Goal: Task Accomplishment & Management: Use online tool/utility

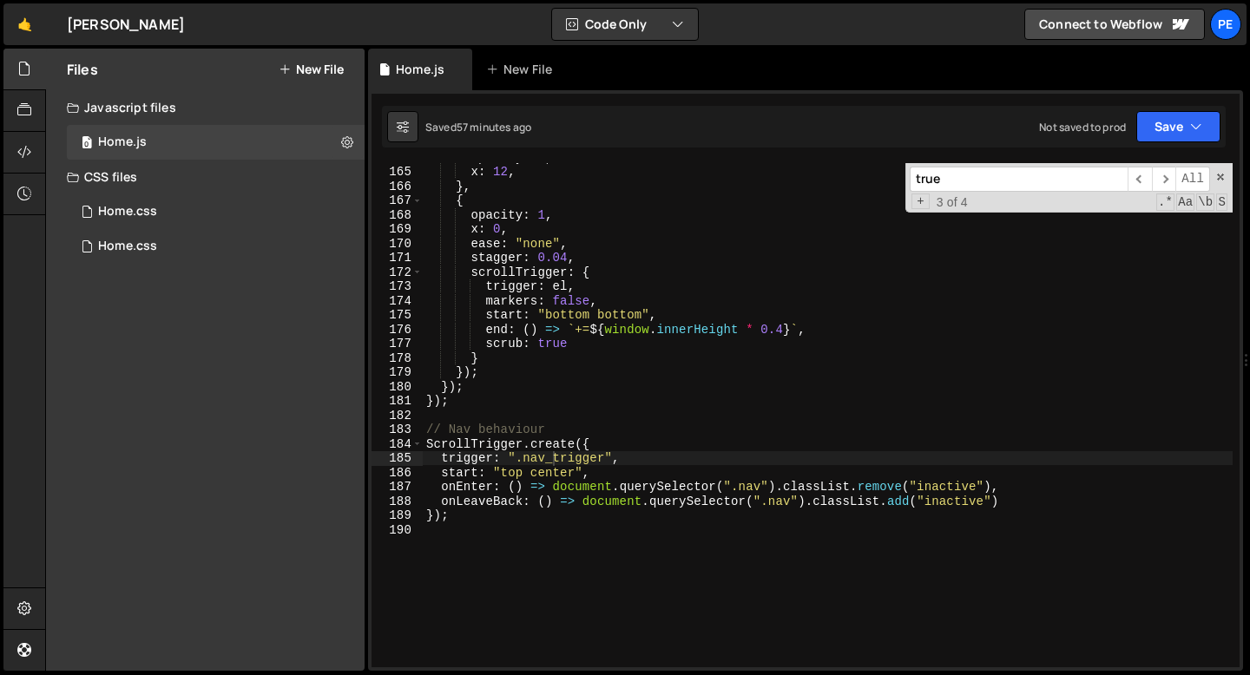
scroll to position [2347, 0]
click at [30, 30] on link "🤙" at bounding box center [24, 24] width 43 height 42
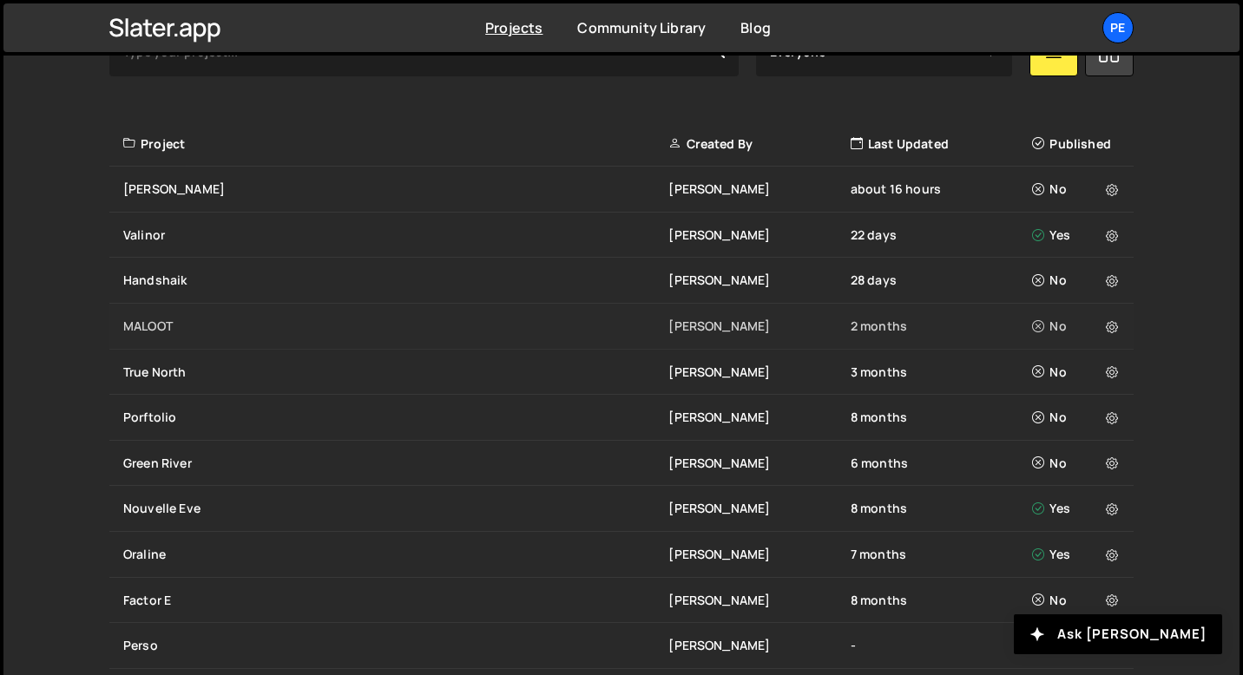
scroll to position [576, 0]
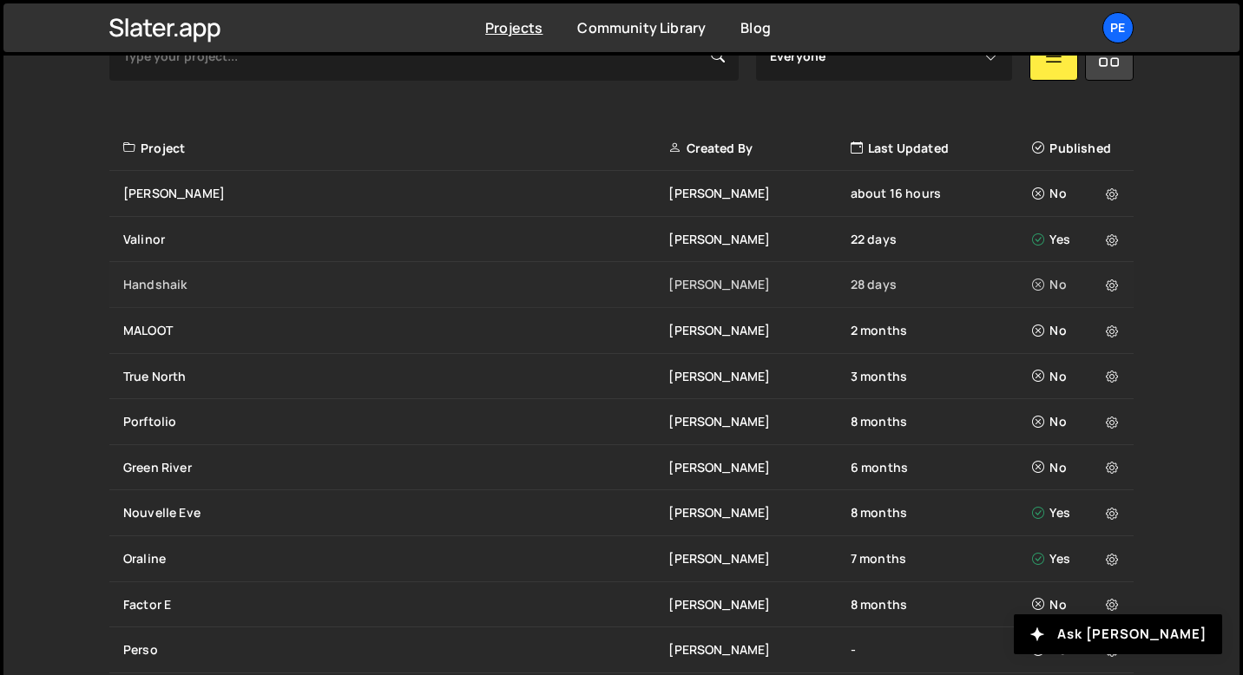
click at [203, 289] on div "Handshaik" at bounding box center [395, 284] width 545 height 17
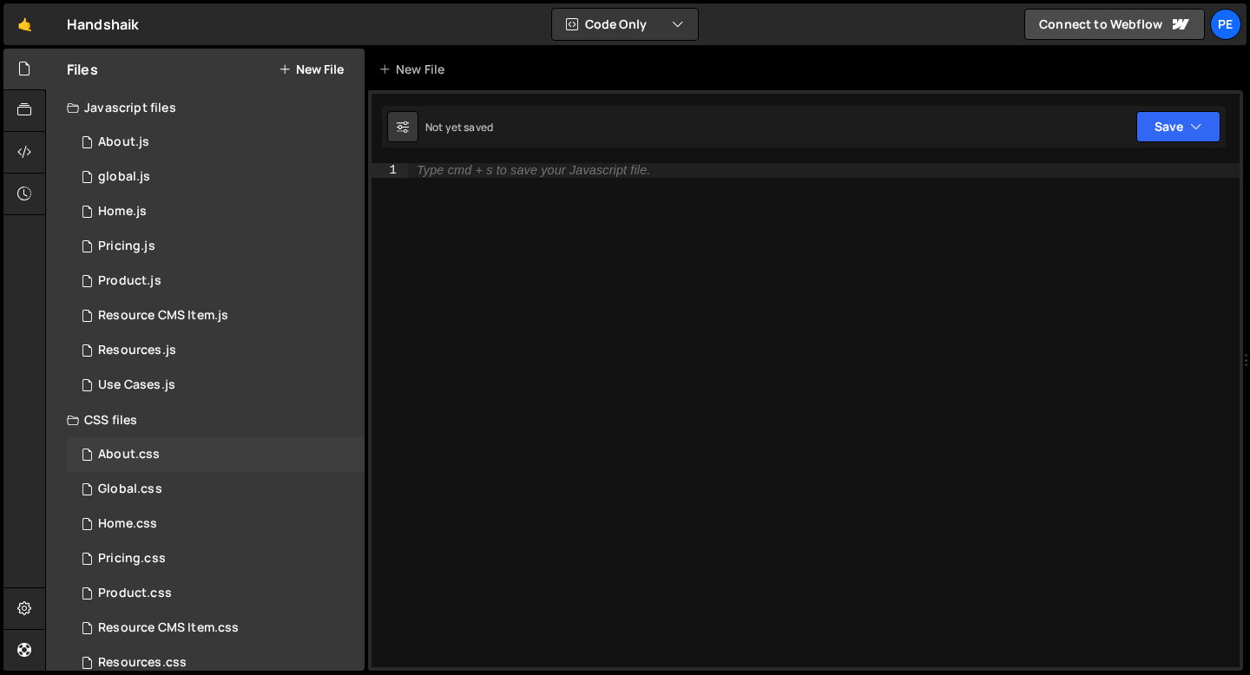
scroll to position [62, 0]
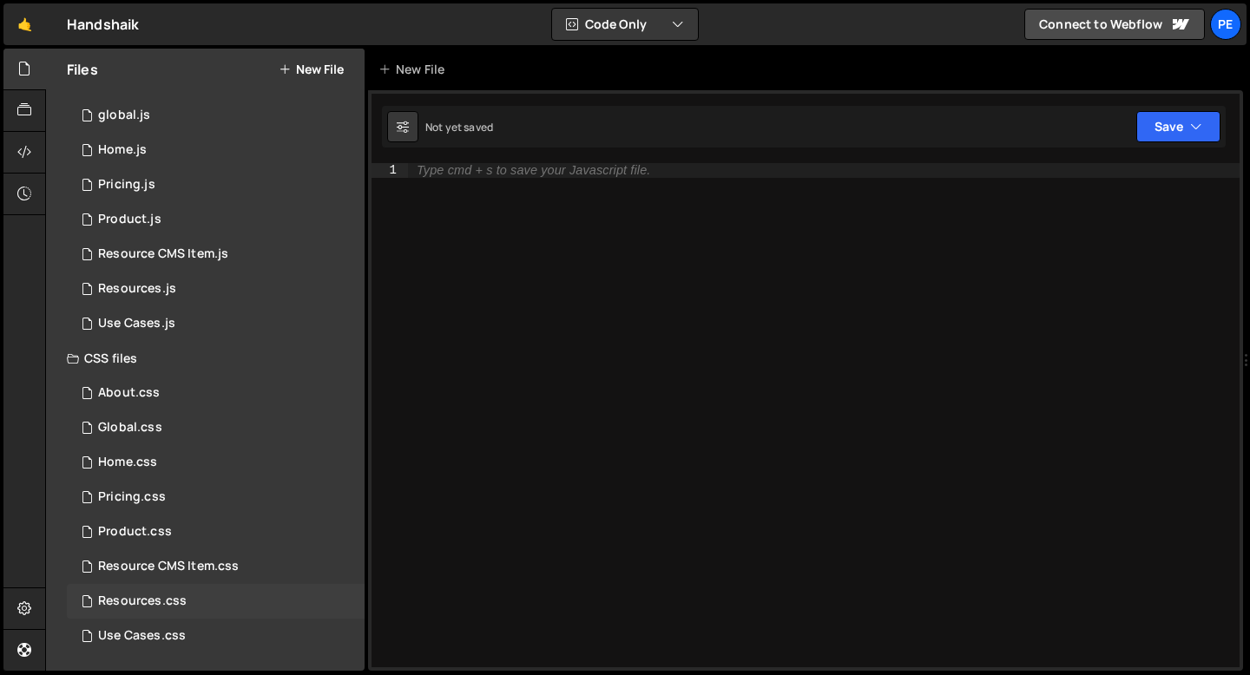
click at [162, 589] on div "Resources.css 0" at bounding box center [216, 601] width 298 height 35
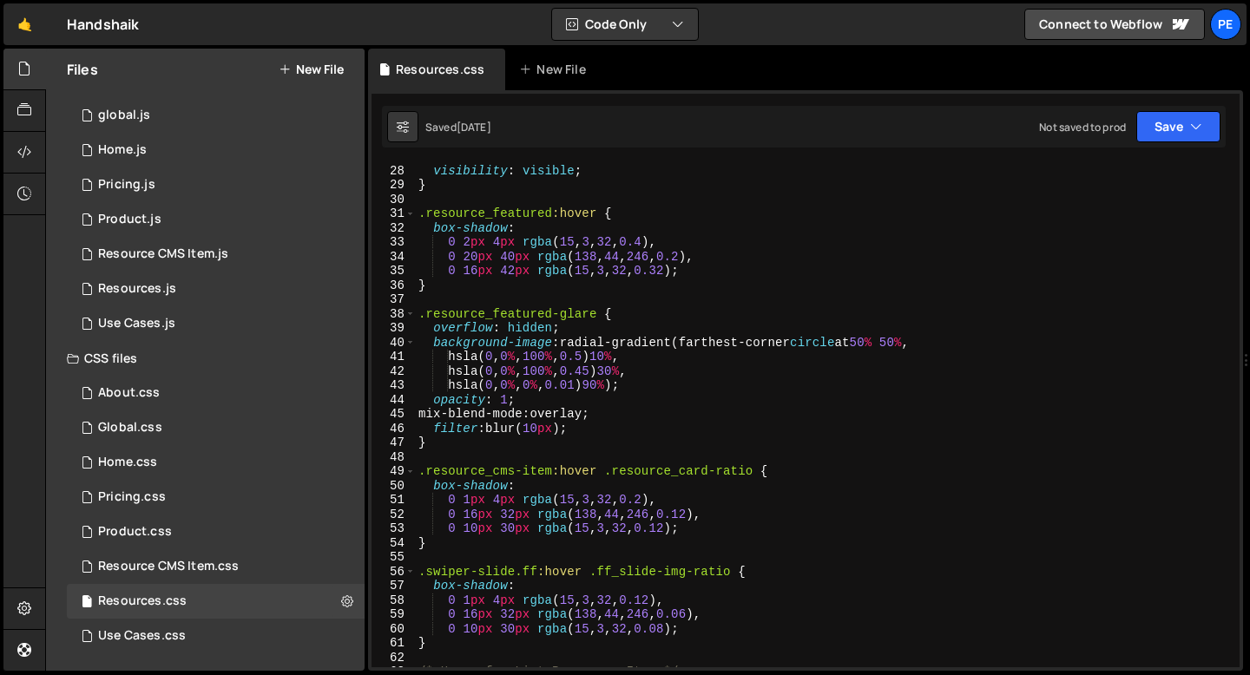
scroll to position [416, 0]
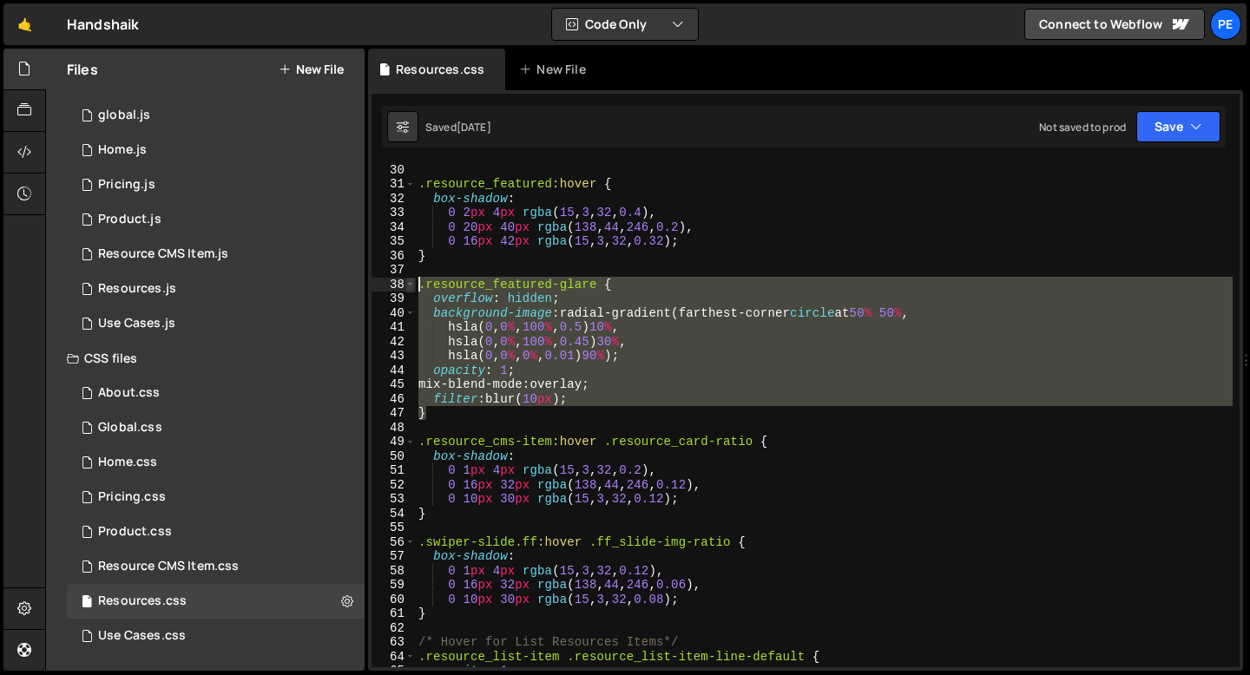
drag, startPoint x: 447, startPoint y: 415, endPoint x: 412, endPoint y: 286, distance: 133.0
click at [412, 286] on div "} 30 31 32 33 34 35 36 37 38 39 40 41 42 43 44 45 46 47 48 49 50 51 52 53 54 55…" at bounding box center [805, 415] width 868 height 504
type textarea ".resource_featured-glare { overflow: hidden;"
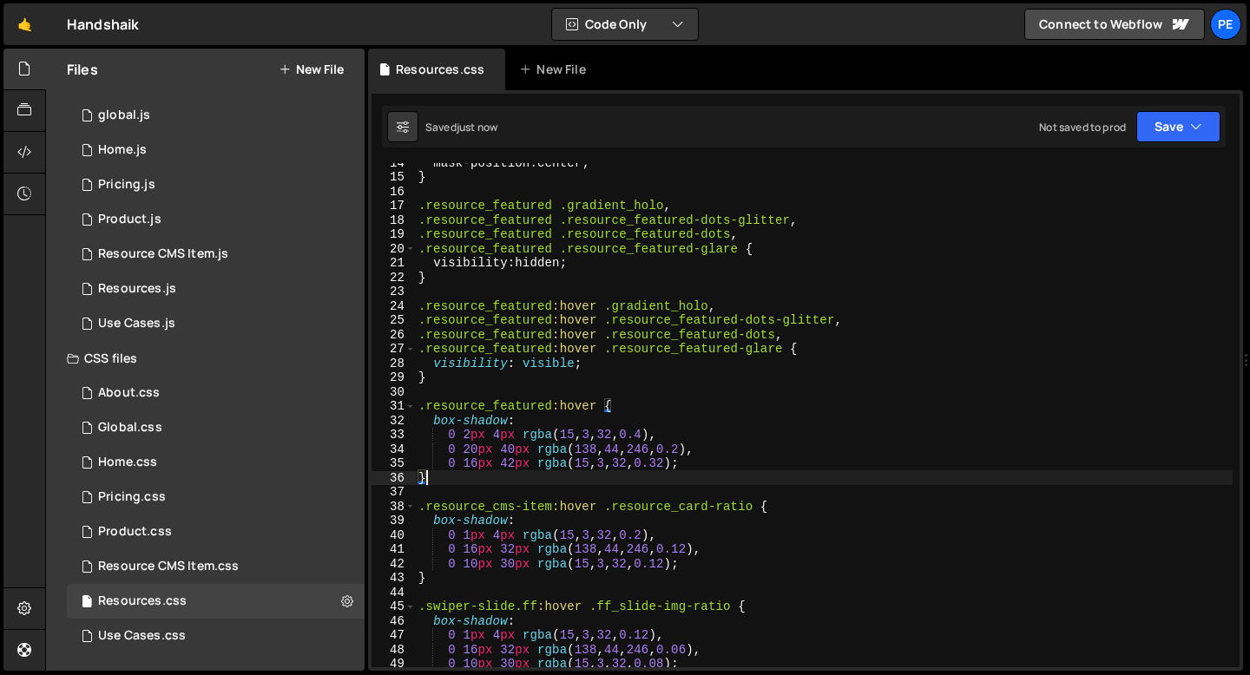
scroll to position [172, 0]
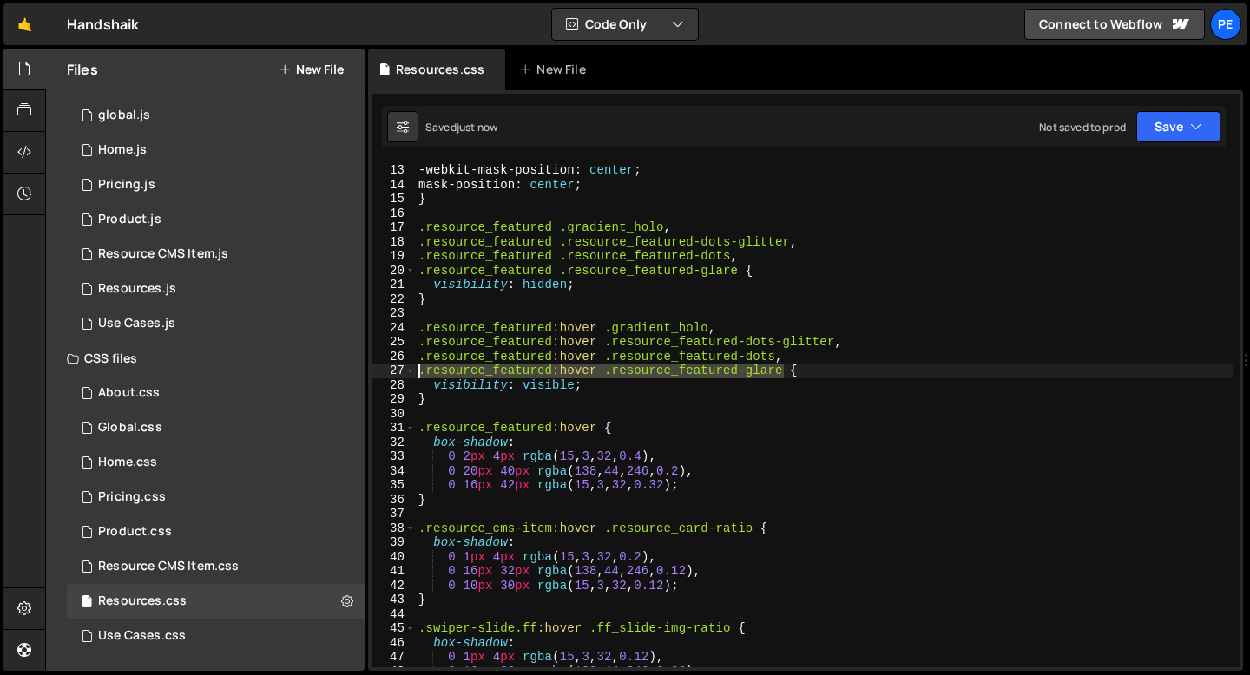
drag, startPoint x: 782, startPoint y: 370, endPoint x: 417, endPoint y: 376, distance: 365.4
click at [417, 376] on div "-webkit-mask-position : center ; mask-position : center ; } .resource_featured …" at bounding box center [823, 429] width 817 height 533
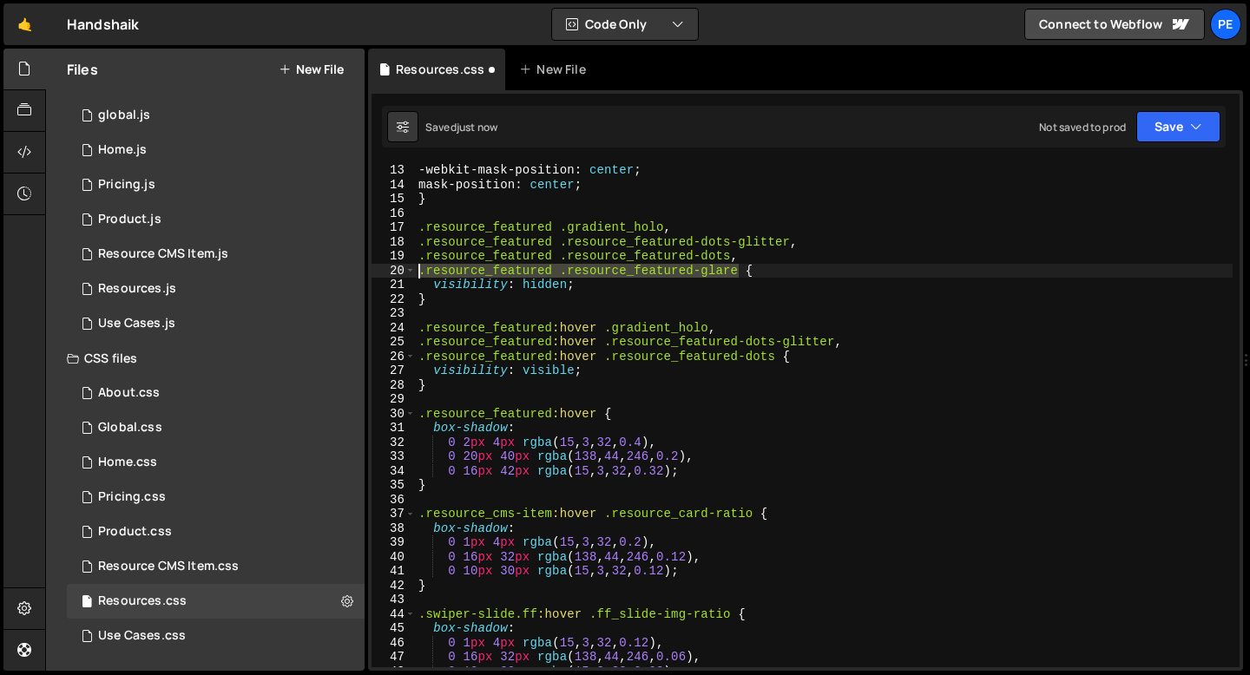
drag, startPoint x: 738, startPoint y: 274, endPoint x: 403, endPoint y: 276, distance: 335.0
click at [403, 276] on div ".resource_featured:hover .resource_featured-dots { 13 14 15 16 17 18 19 20 21 2…" at bounding box center [805, 415] width 868 height 504
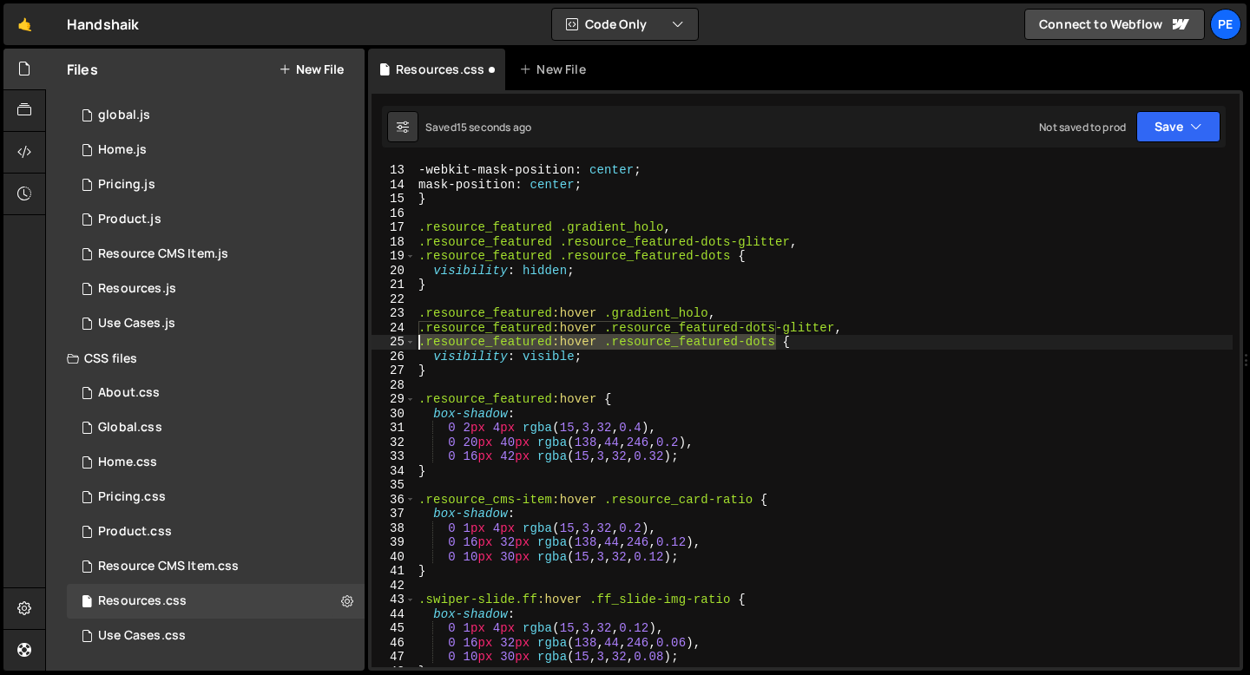
drag, startPoint x: 774, startPoint y: 339, endPoint x: 415, endPoint y: 339, distance: 359.3
click at [415, 339] on div ".resource_featured .resource_featured-dots { 13 14 15 16 17 18 19 20 21 22 23 2…" at bounding box center [805, 415] width 868 height 504
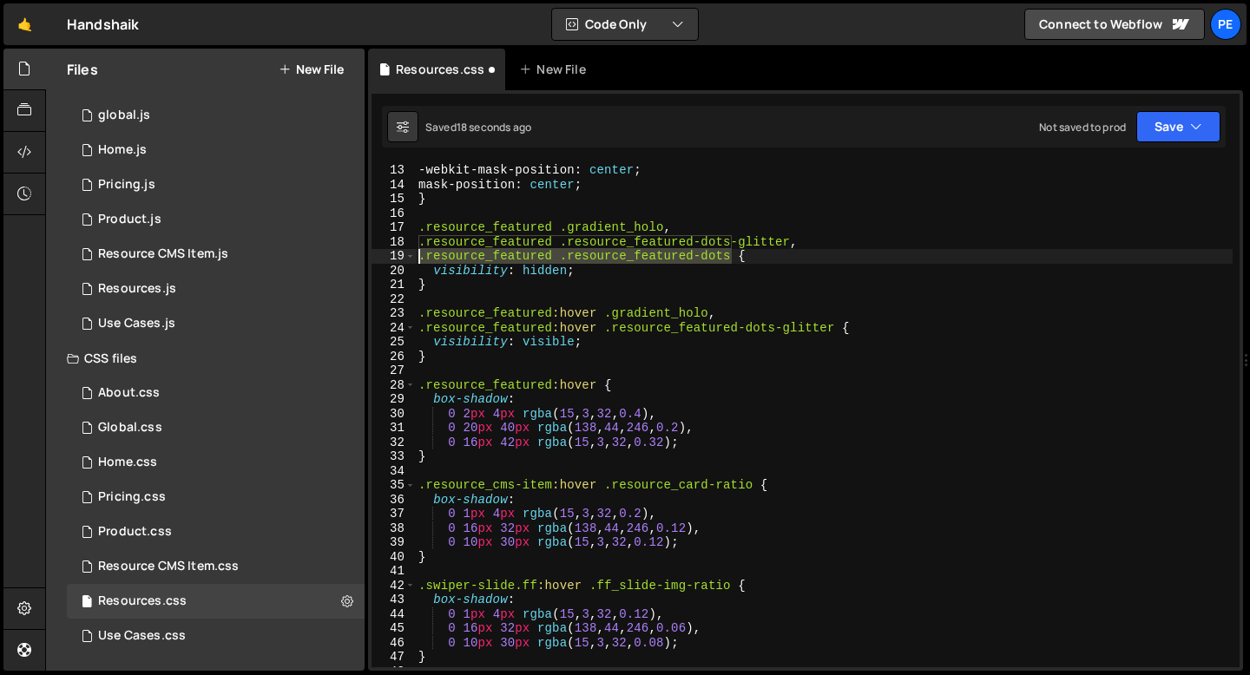
drag, startPoint x: 732, startPoint y: 258, endPoint x: 401, endPoint y: 253, distance: 331.5
click at [401, 253] on div ".resource_featured:hover .resource_featured-dots-glitter { 13 14 15 16 17 18 19…" at bounding box center [805, 415] width 868 height 504
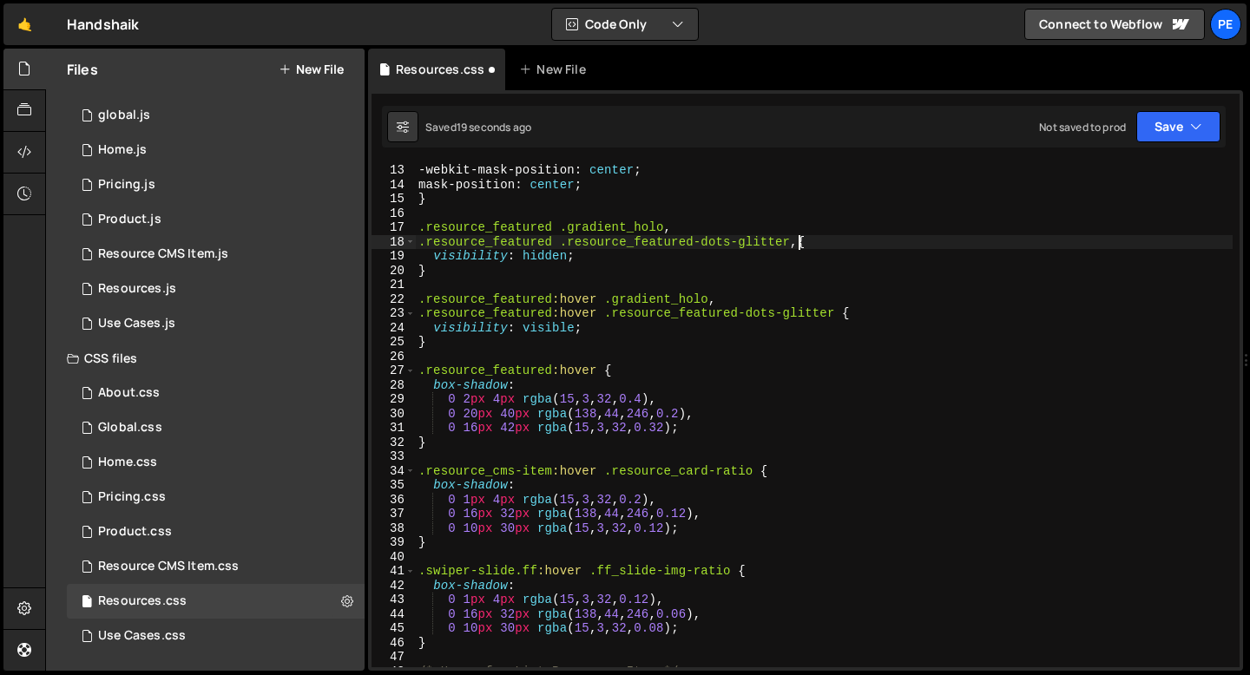
type textarea ".resource_featured .resource_featured-dots-glitter {"
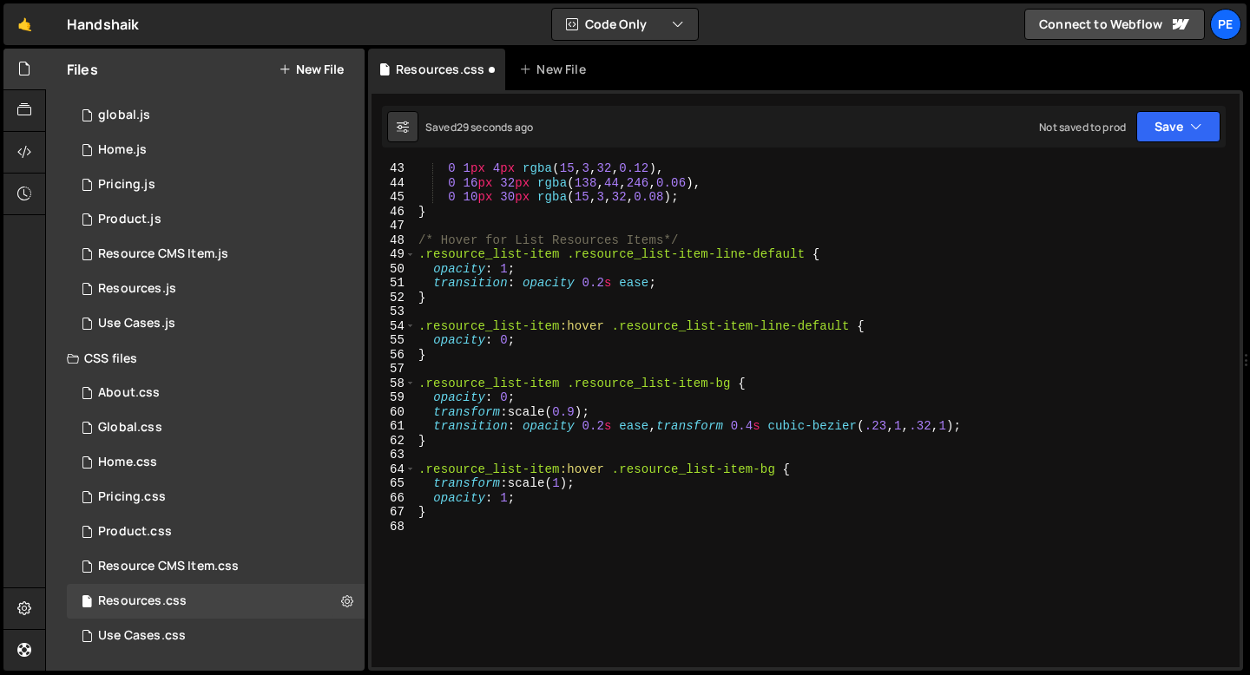
scroll to position [0, 0]
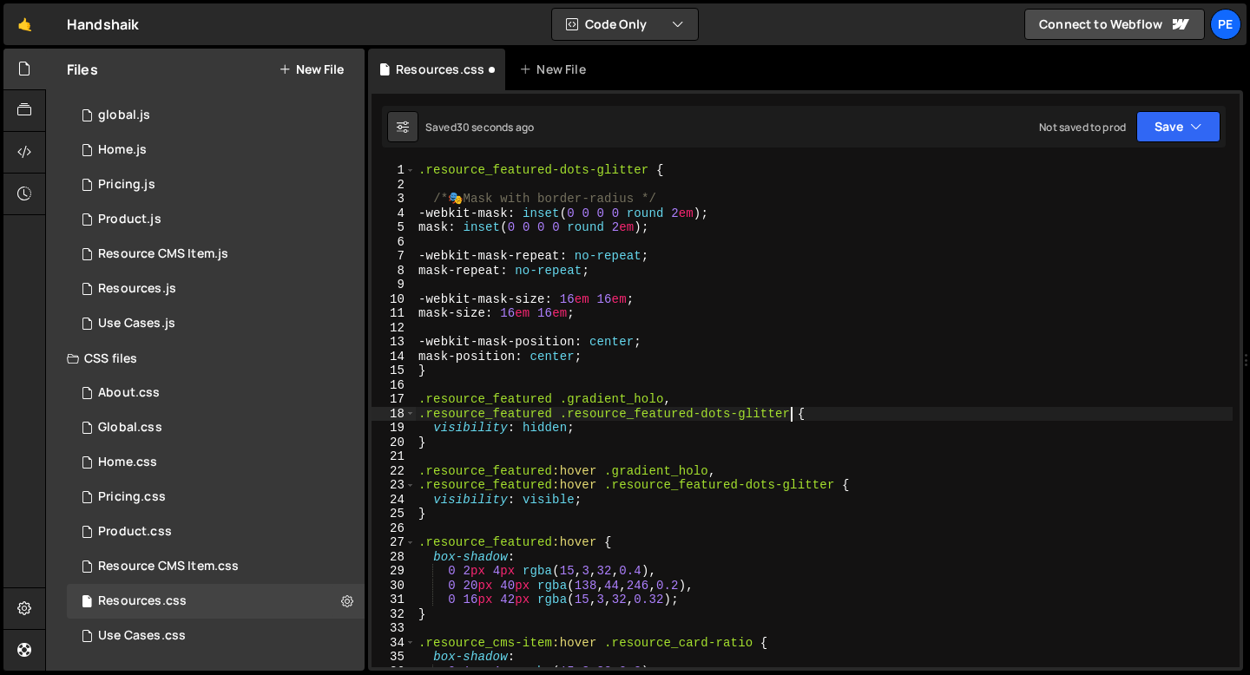
click at [445, 183] on div ".resource_featured-dots-glitter { /* 🎭 Mask with border-radius */ -webkit-mask …" at bounding box center [823, 429] width 817 height 533
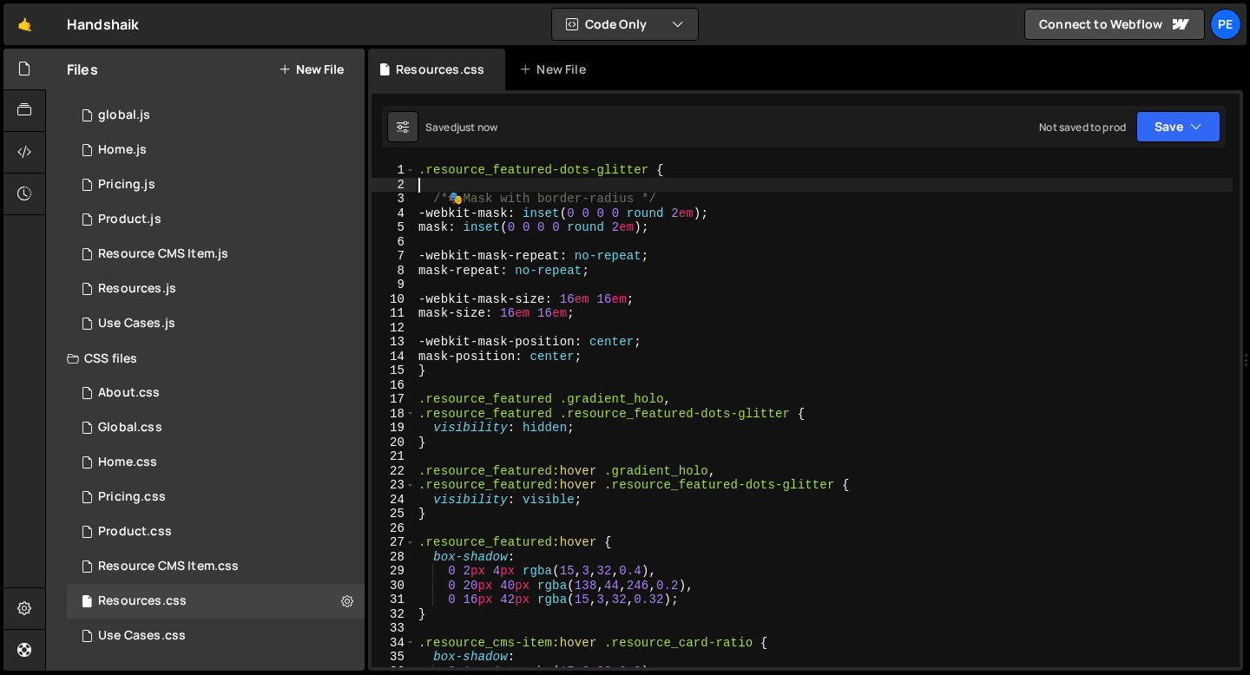
click at [449, 382] on div ".resource_featured-dots-glitter { /* 🎭 Mask with border-radius */ -webkit-mask …" at bounding box center [823, 429] width 817 height 533
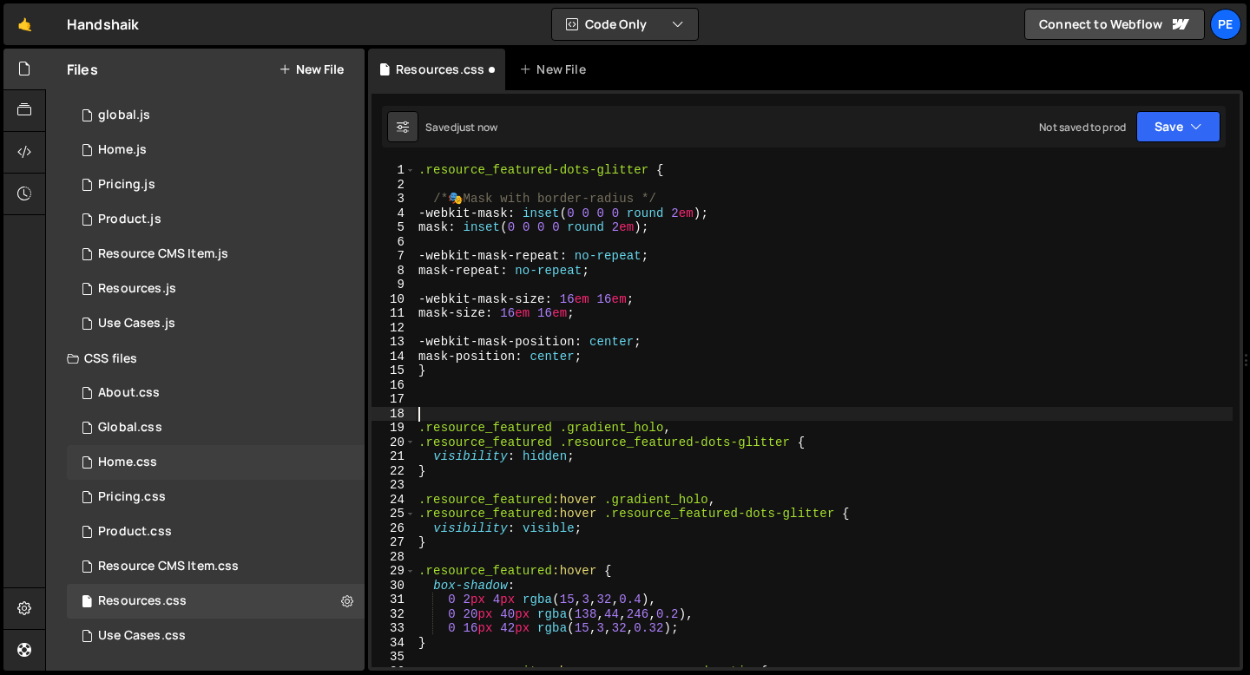
click at [200, 468] on div "Home.css 0" at bounding box center [216, 462] width 298 height 35
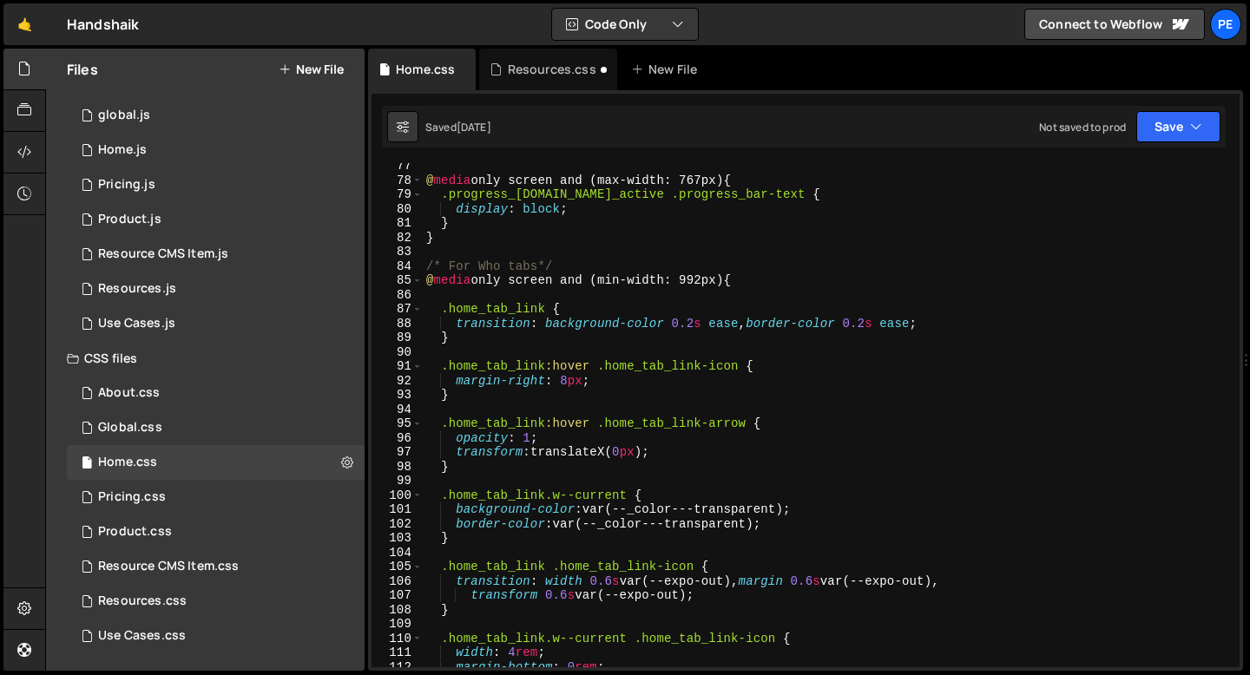
scroll to position [992, 0]
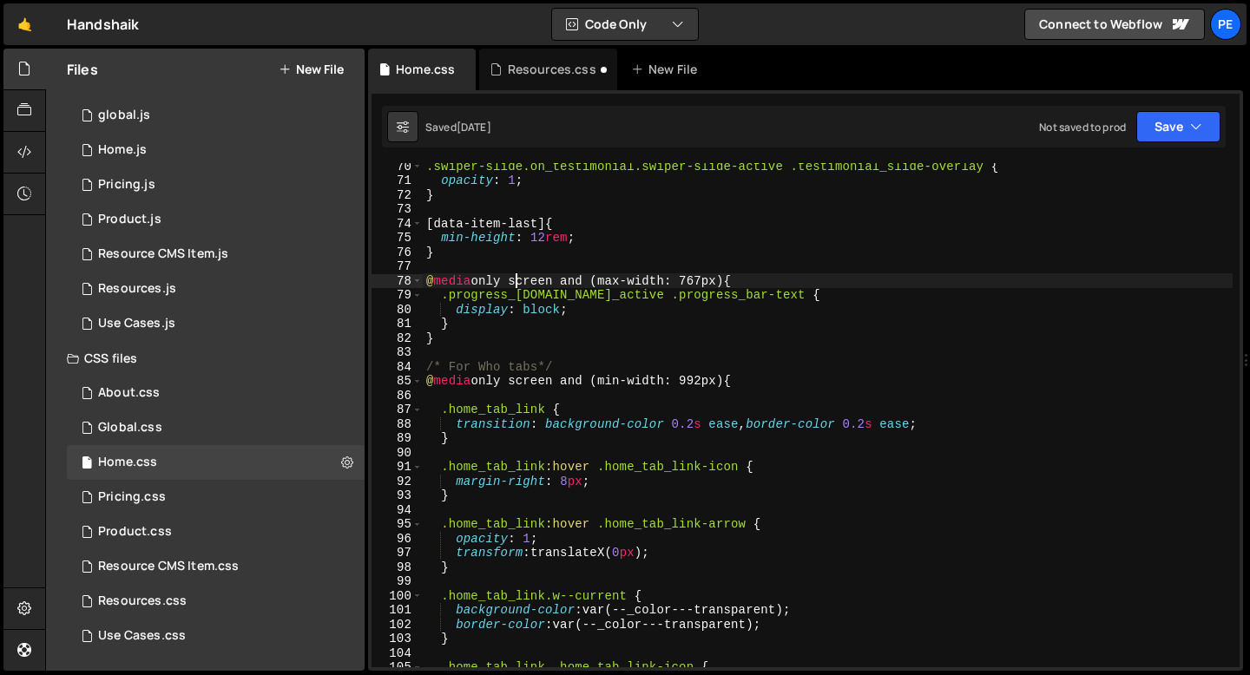
click at [512, 280] on div ".swiper-slide.on_testimonial.swiper-slide-active .testimonial_slide-overlay { o…" at bounding box center [828, 425] width 810 height 533
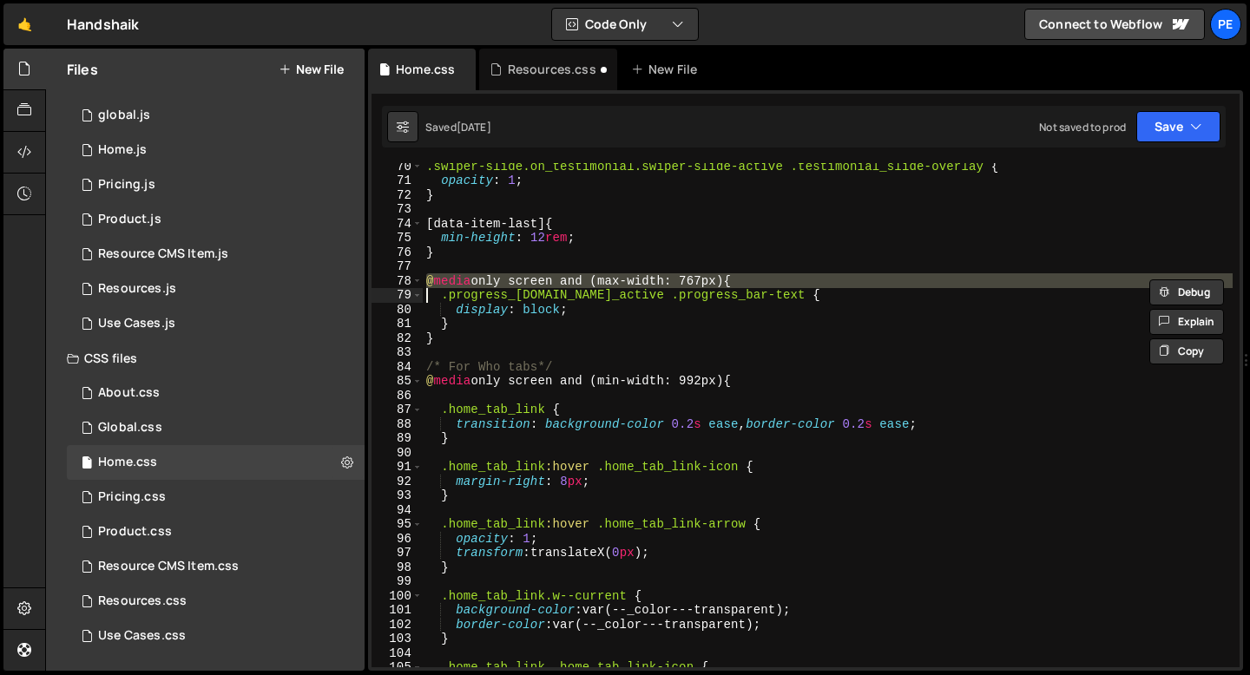
click at [512, 280] on div ".swiper-slide.on_testimonial.swiper-slide-active .testimonial_slide-overlay { o…" at bounding box center [828, 425] width 810 height 533
type textarea "@media only screen and (max-width: 767px) { .progress_bar-content.is_active .pr…"
click at [527, 70] on div "Resources.css" at bounding box center [552, 69] width 89 height 17
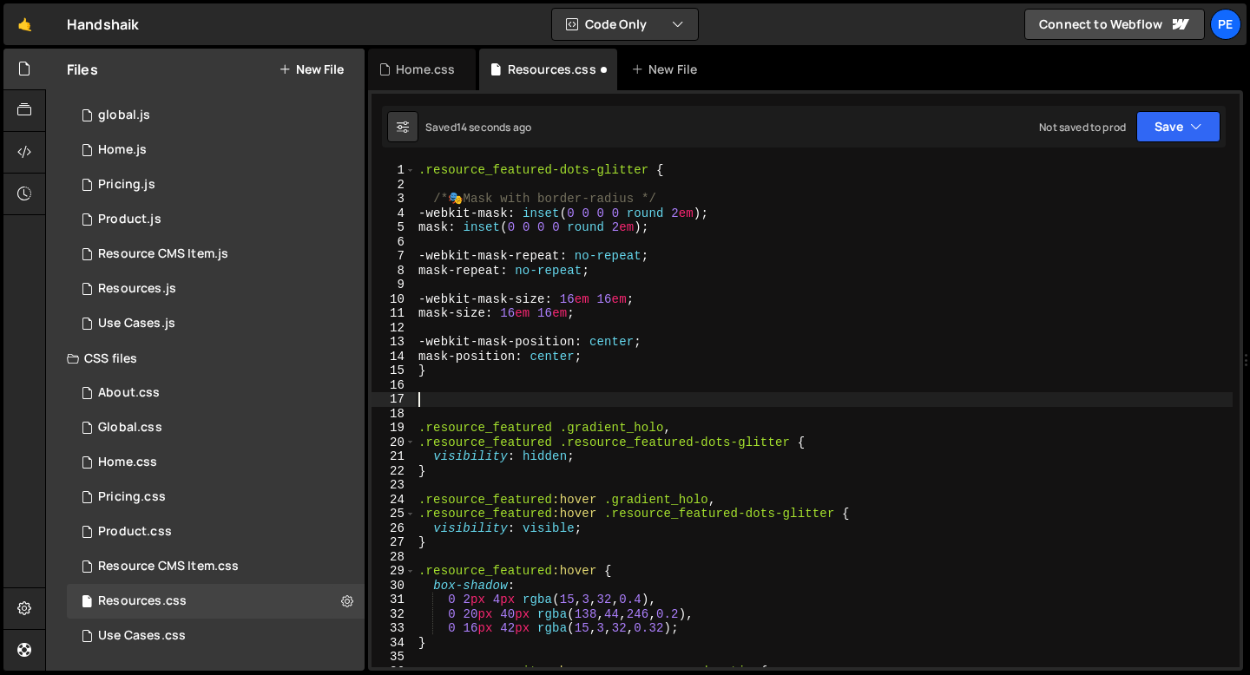
click at [460, 400] on div ".resource_featured-dots-glitter { /* 🎭 Mask with border-radius */ -webkit-mask …" at bounding box center [823, 429] width 817 height 533
paste textarea "@media only screen and (max-width: 767px) {"
click at [620, 396] on div ".resource_featured-dots-glitter { /* 🎭 Mask with border-radius */ -webkit-mask …" at bounding box center [823, 429] width 817 height 533
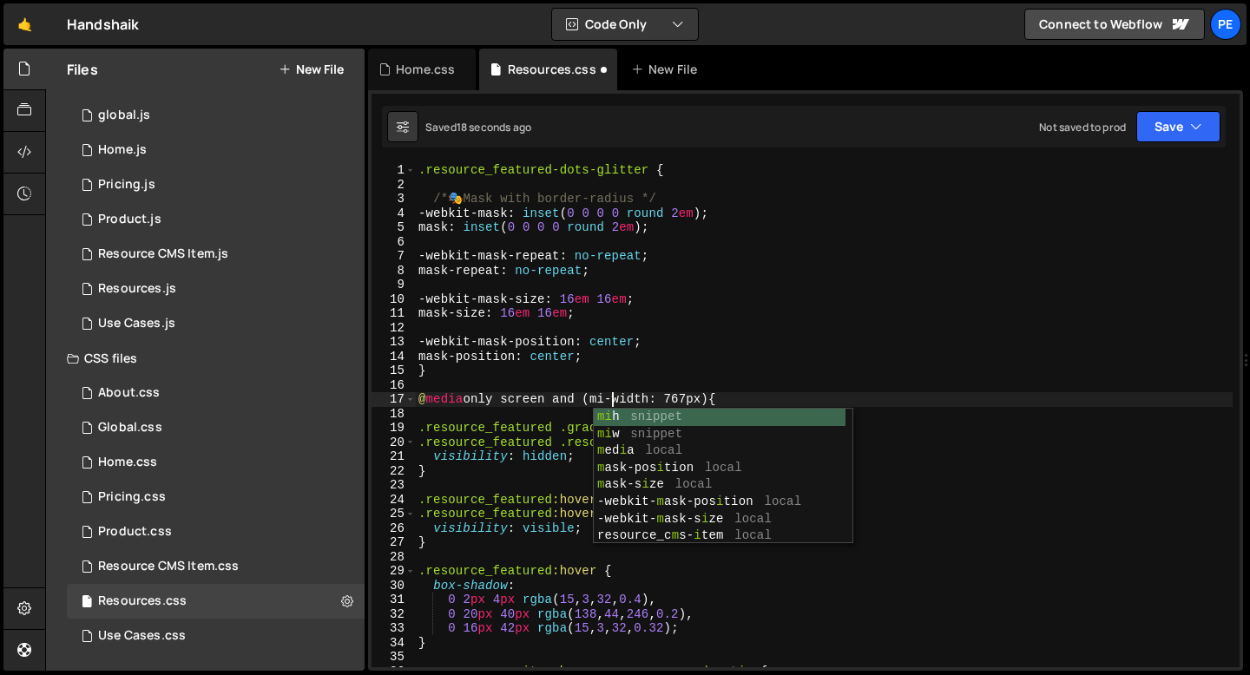
scroll to position [0, 14]
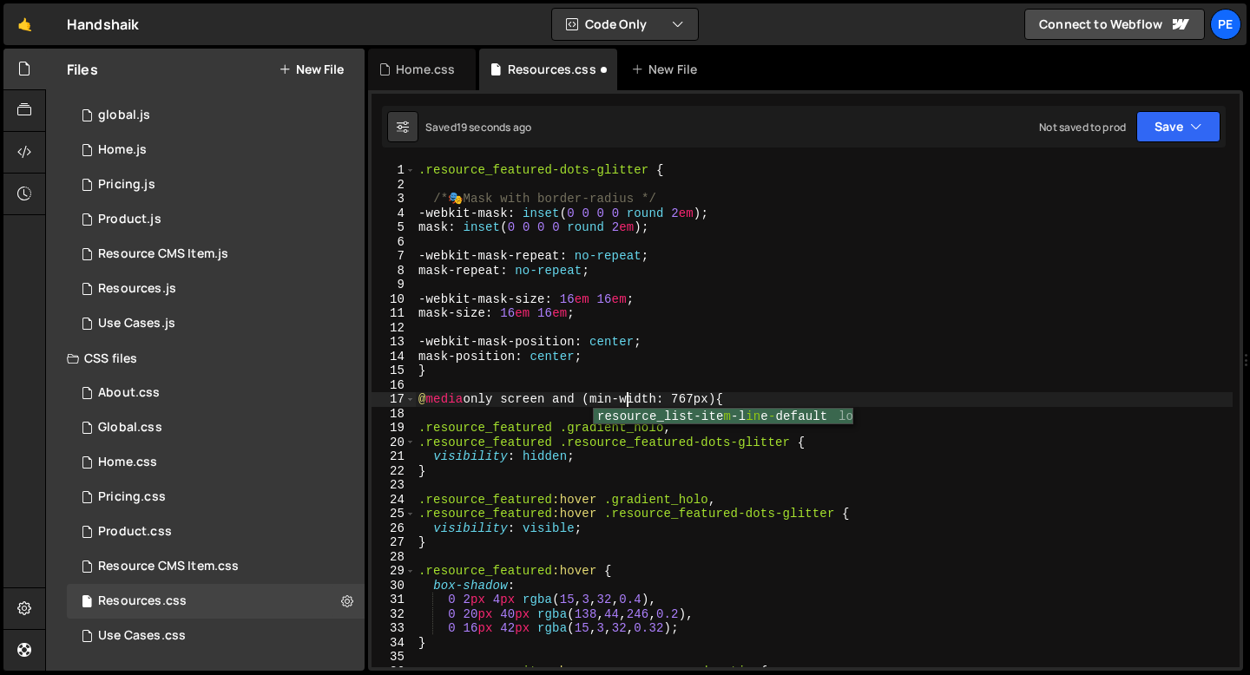
click at [699, 394] on div ".resource_featured-dots-glitter { /* 🎭 Mask with border-radius */ -webkit-mask …" at bounding box center [823, 429] width 817 height 533
type textarea "@media only screen and (min-width: 992px) {"
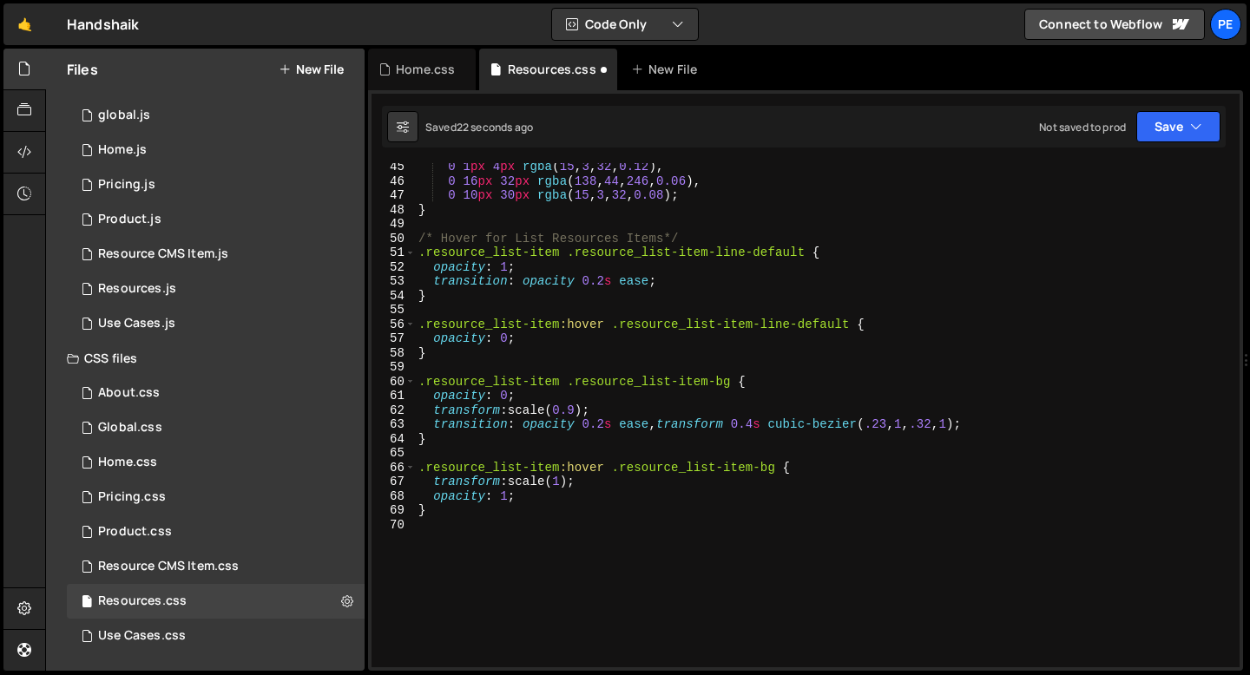
scroll to position [653, 0]
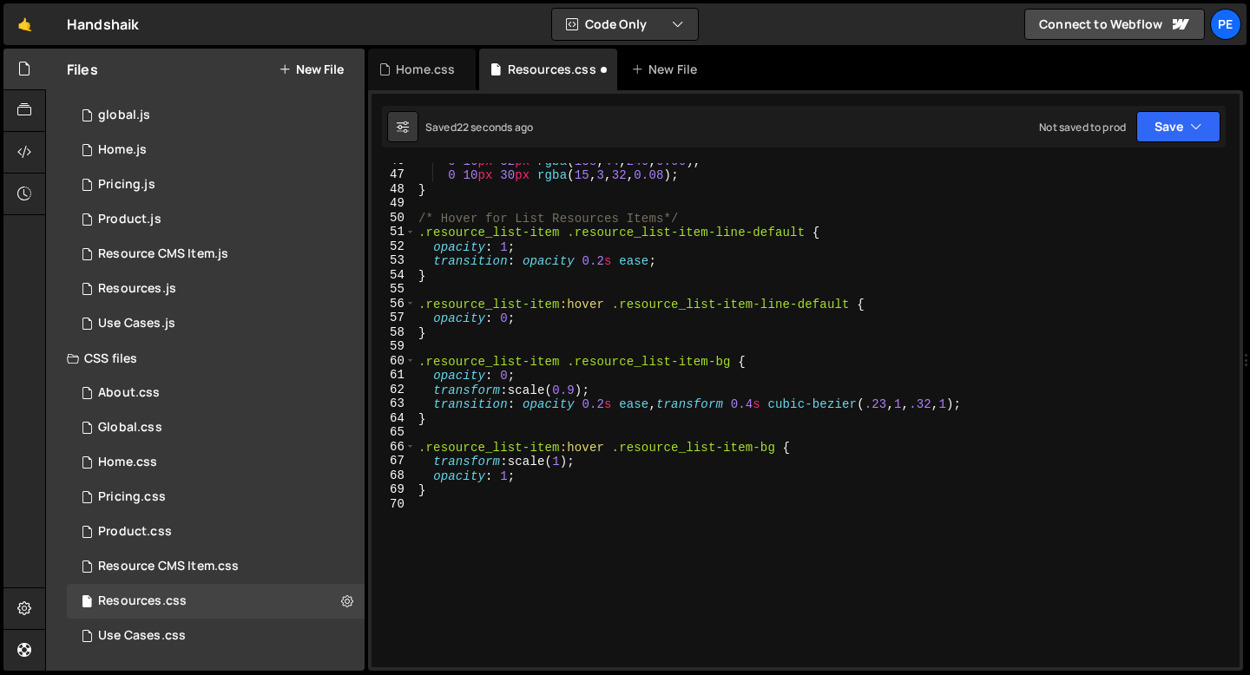
click at [456, 515] on div "0 16 px 32 px rgba ( 138 , 44 , 246 , 0.06 ), 0 10 px 30 px rgba ( 15 , 3 , 32 …" at bounding box center [823, 420] width 817 height 533
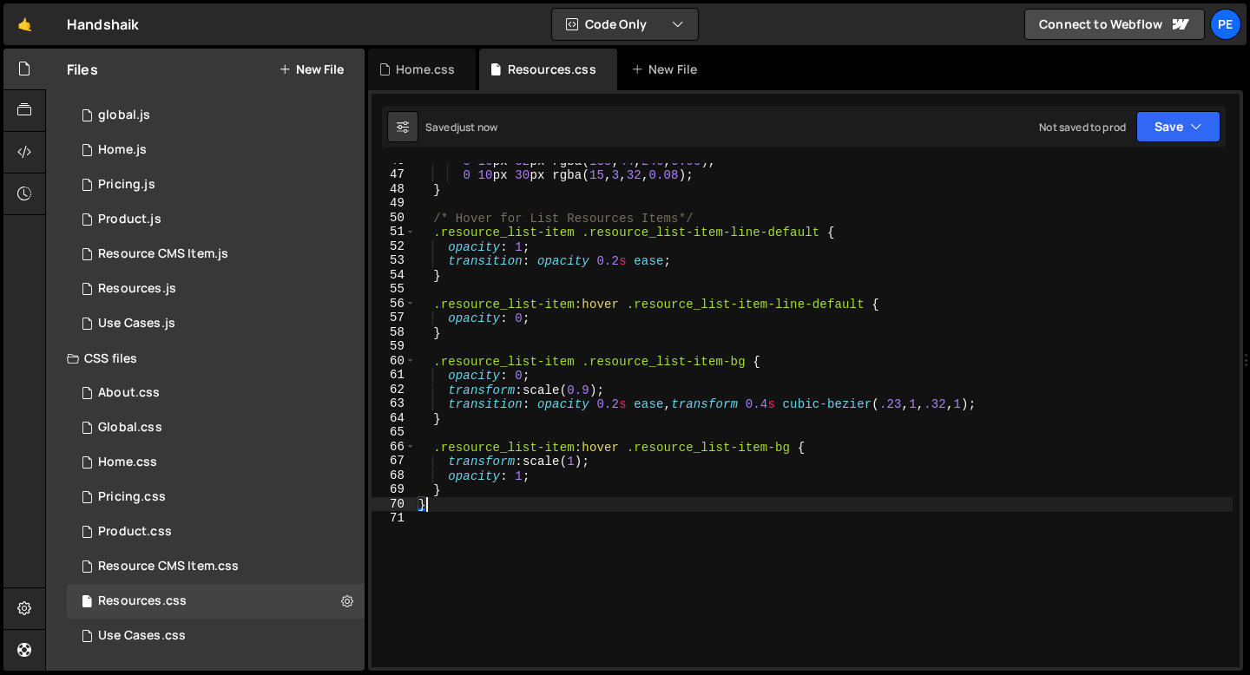
type textarea "}"
